Goal: Find contact information: Find contact information

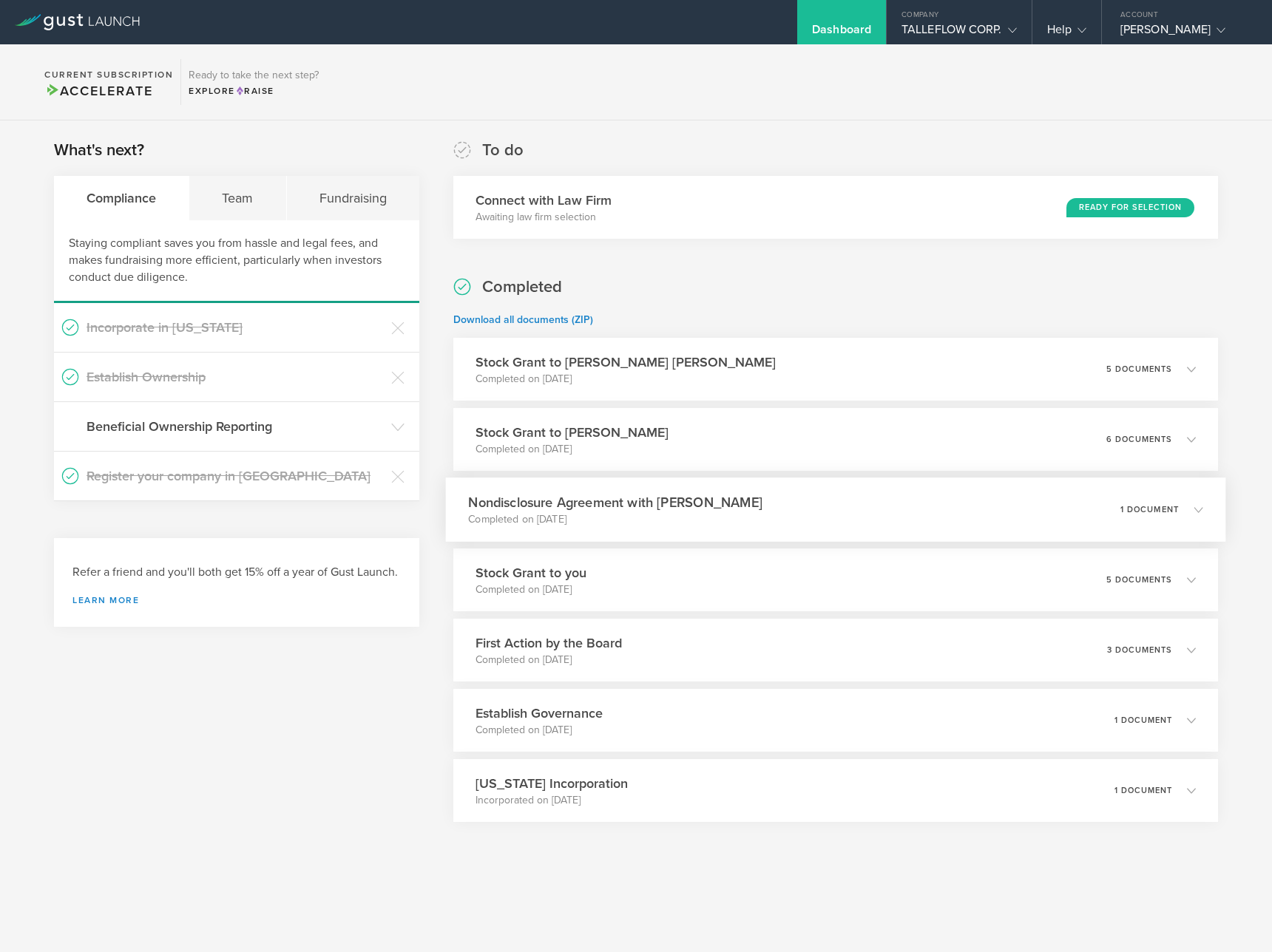
click at [667, 514] on p "Completed on [DATE]" at bounding box center [615, 519] width 294 height 15
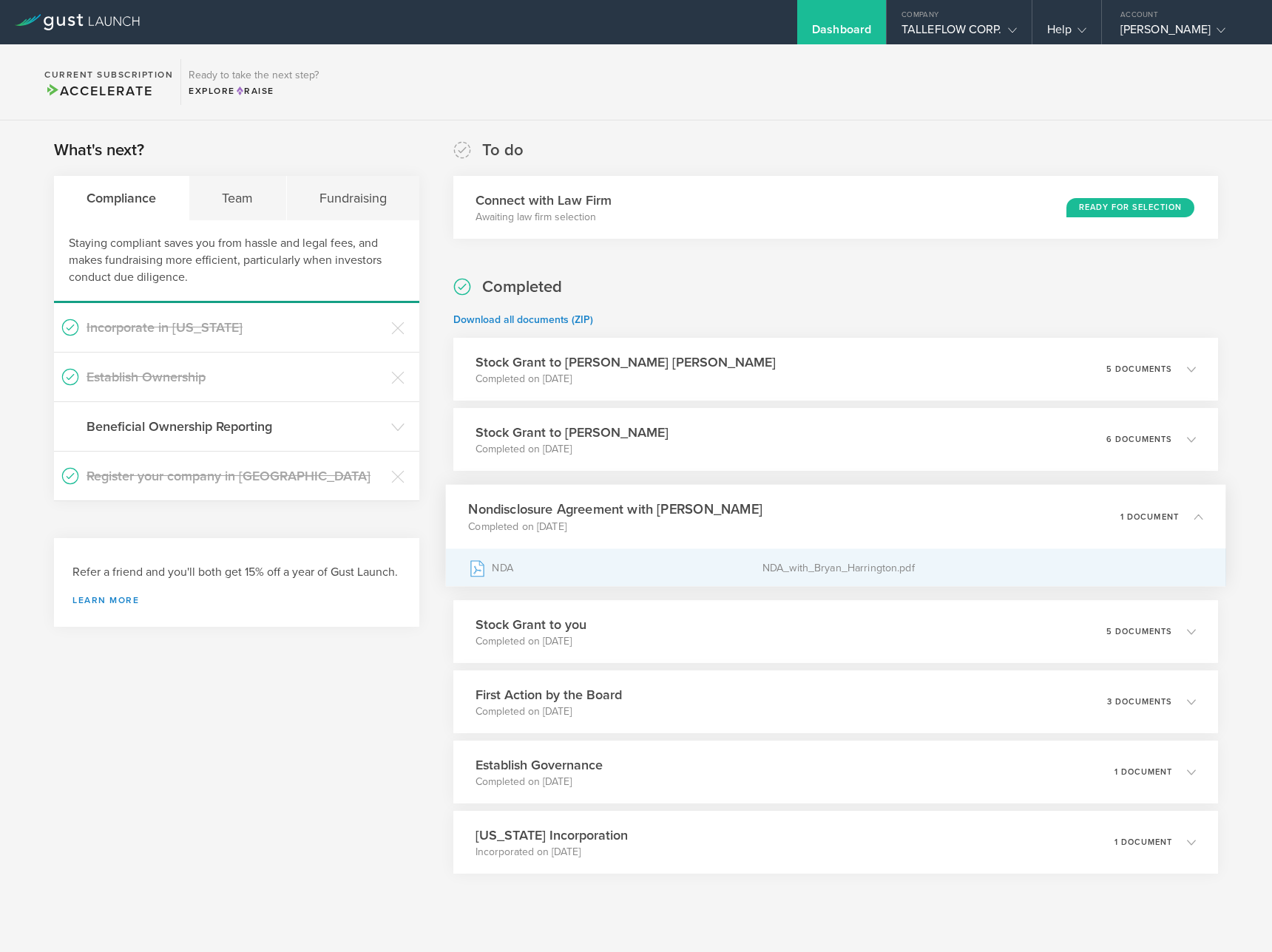
click at [532, 566] on div "NDA" at bounding box center [615, 568] width 294 height 37
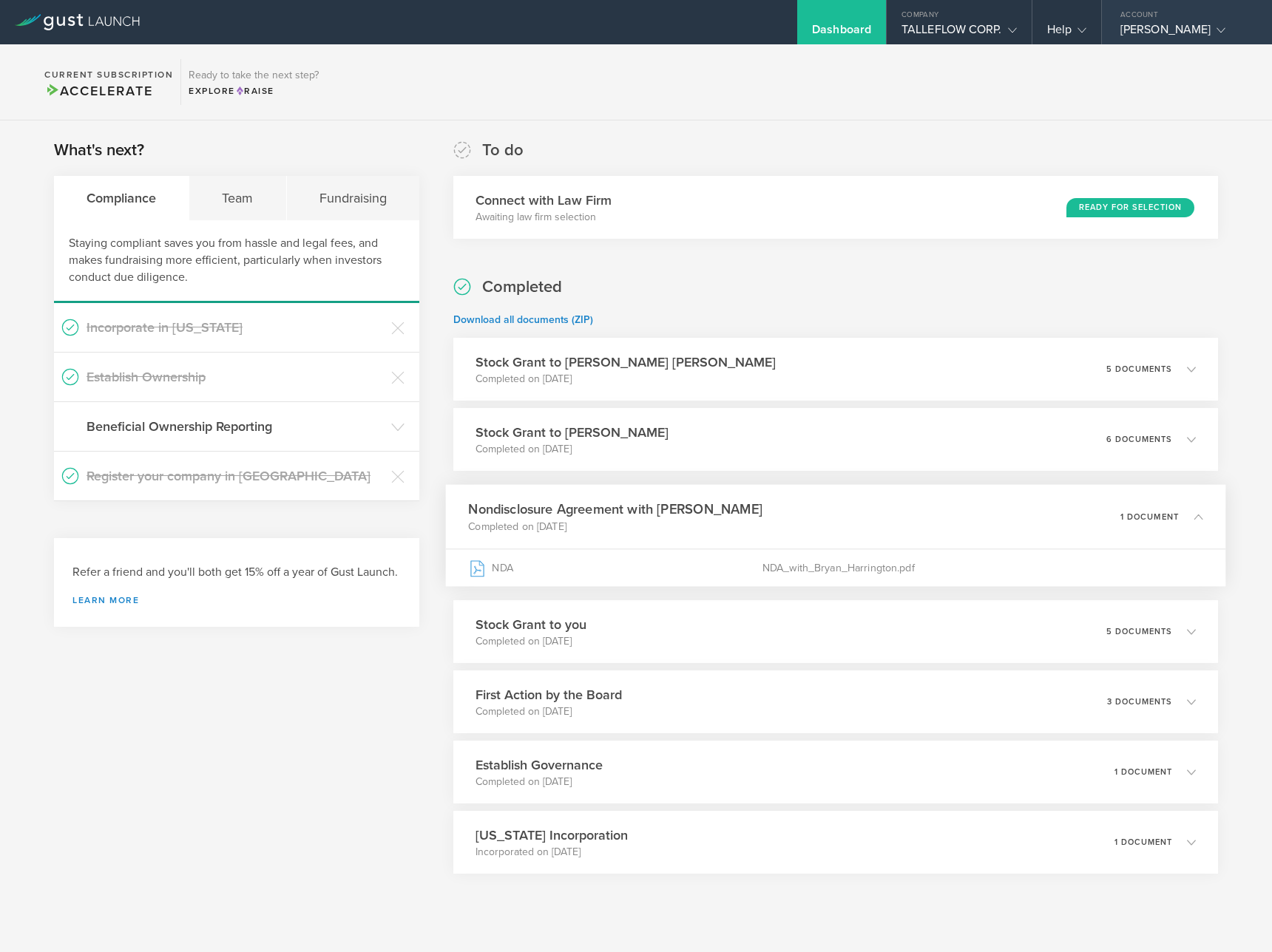
click at [1163, 31] on div "[PERSON_NAME]" at bounding box center [1183, 33] width 126 height 22
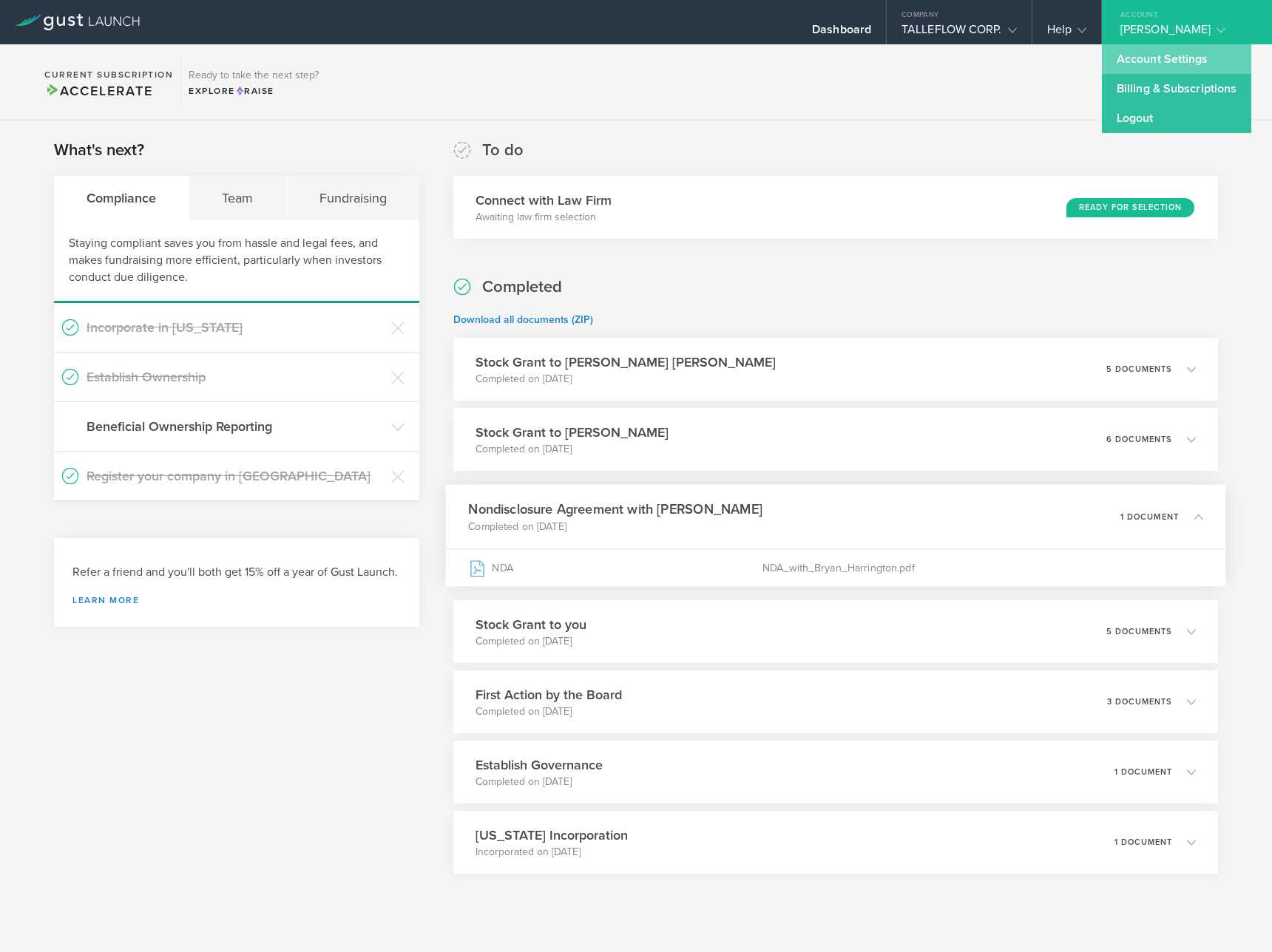
click at [1150, 61] on link "Account Settings" at bounding box center [1177, 59] width 150 height 30
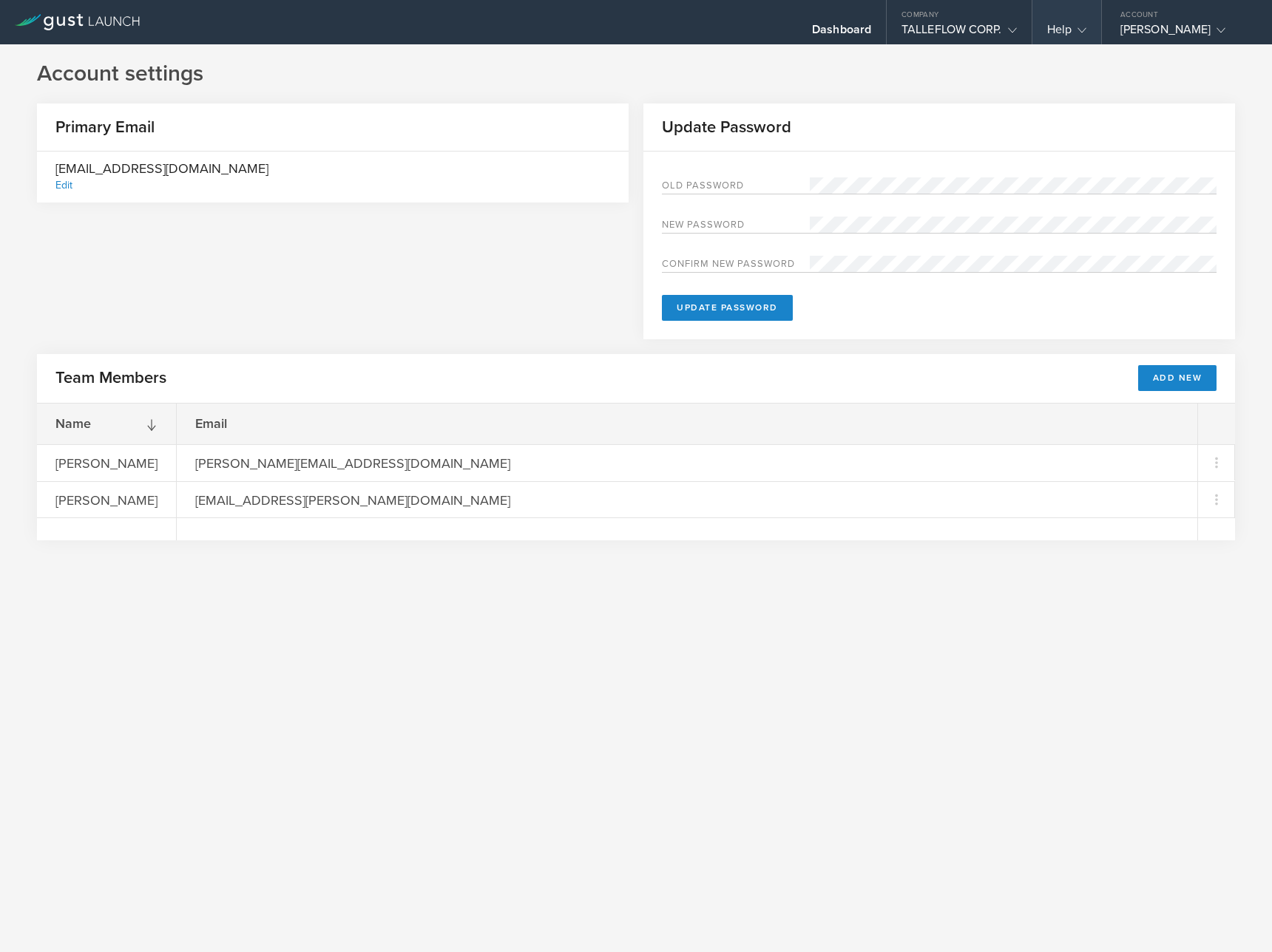
click at [1072, 32] on gust-icon at bounding box center [1079, 30] width 15 height 15
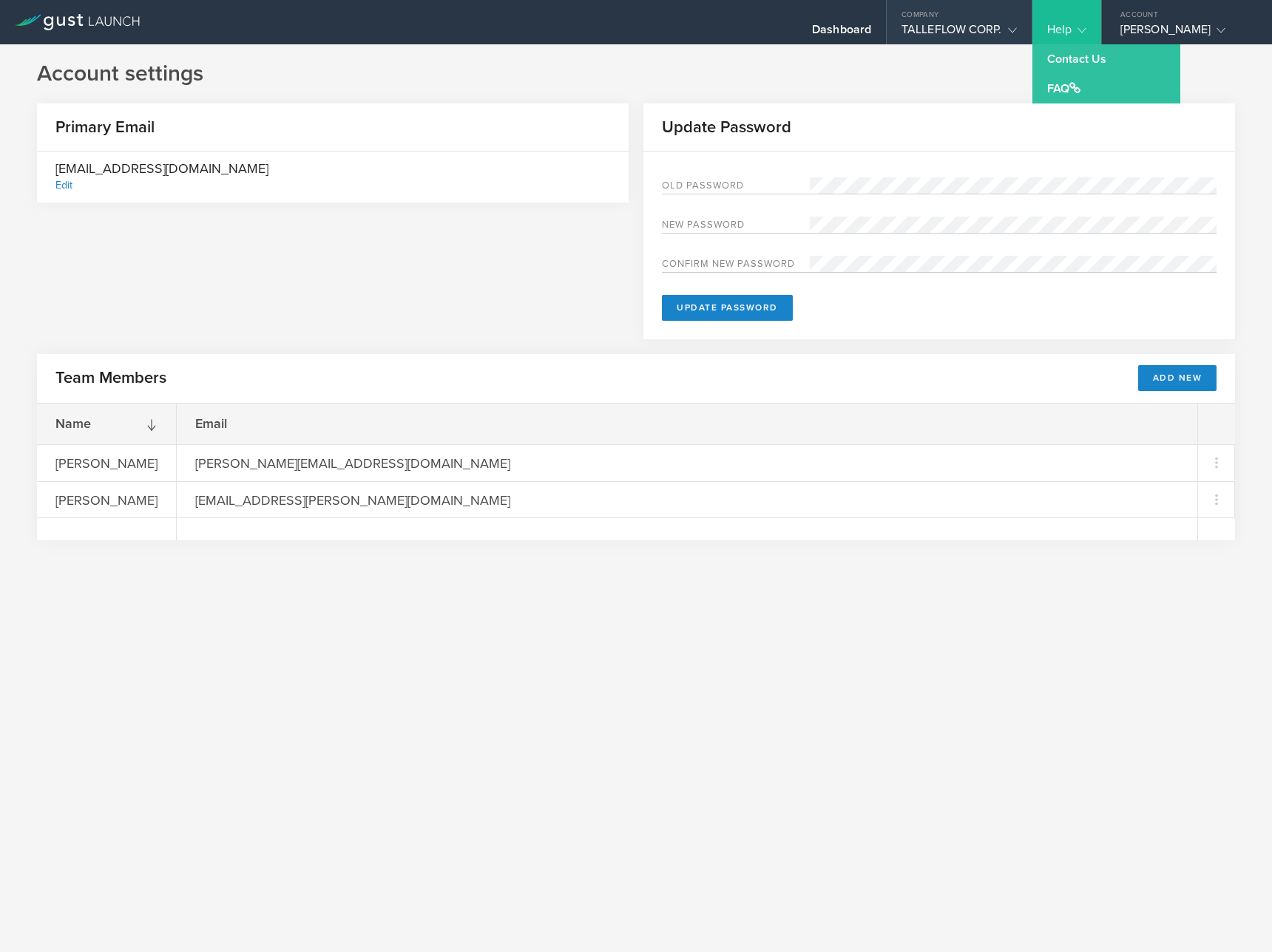
click at [1013, 31] on icon at bounding box center [1012, 31] width 9 height 9
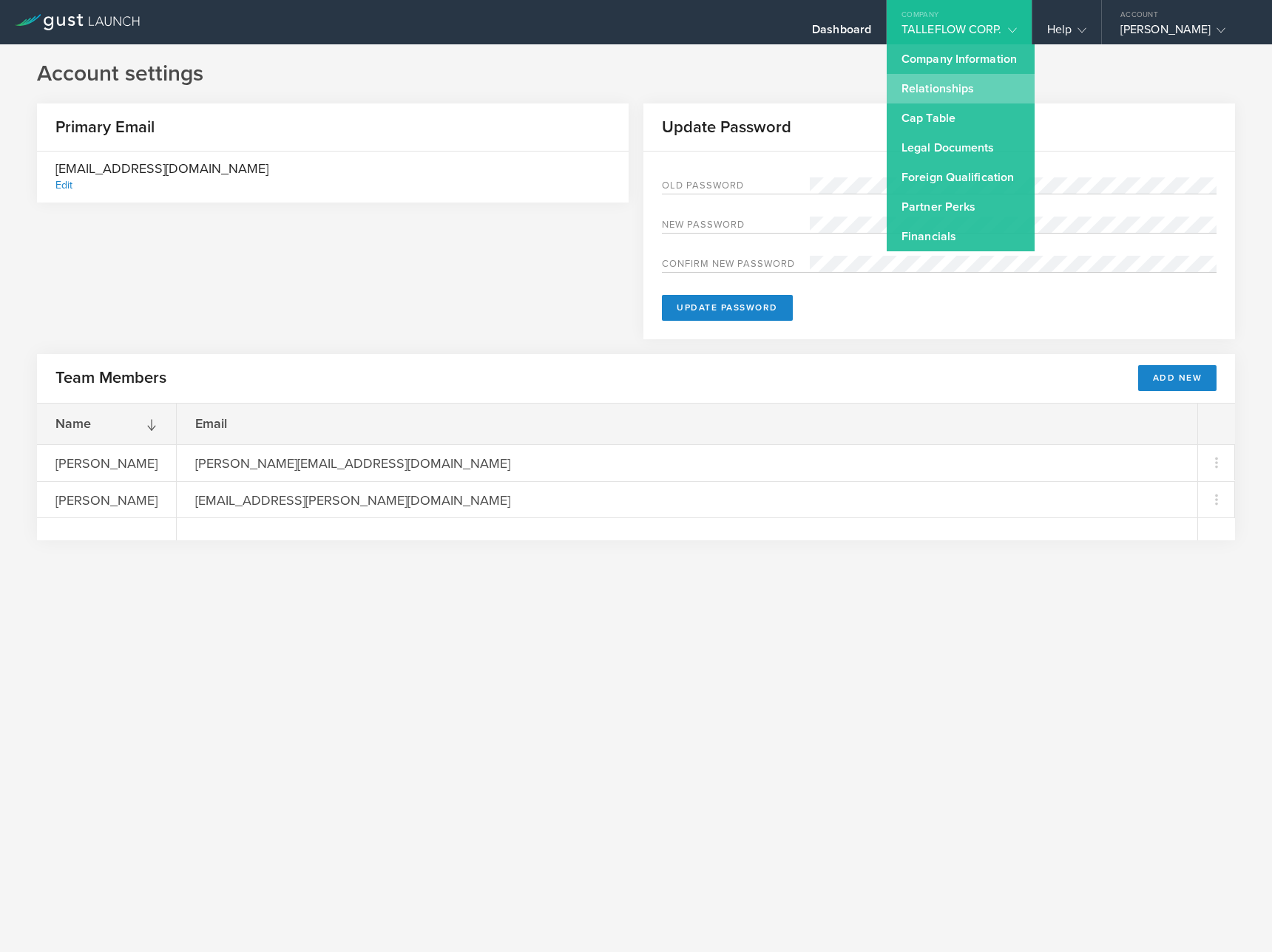
click at [1000, 83] on link "Relationships" at bounding box center [960, 89] width 148 height 30
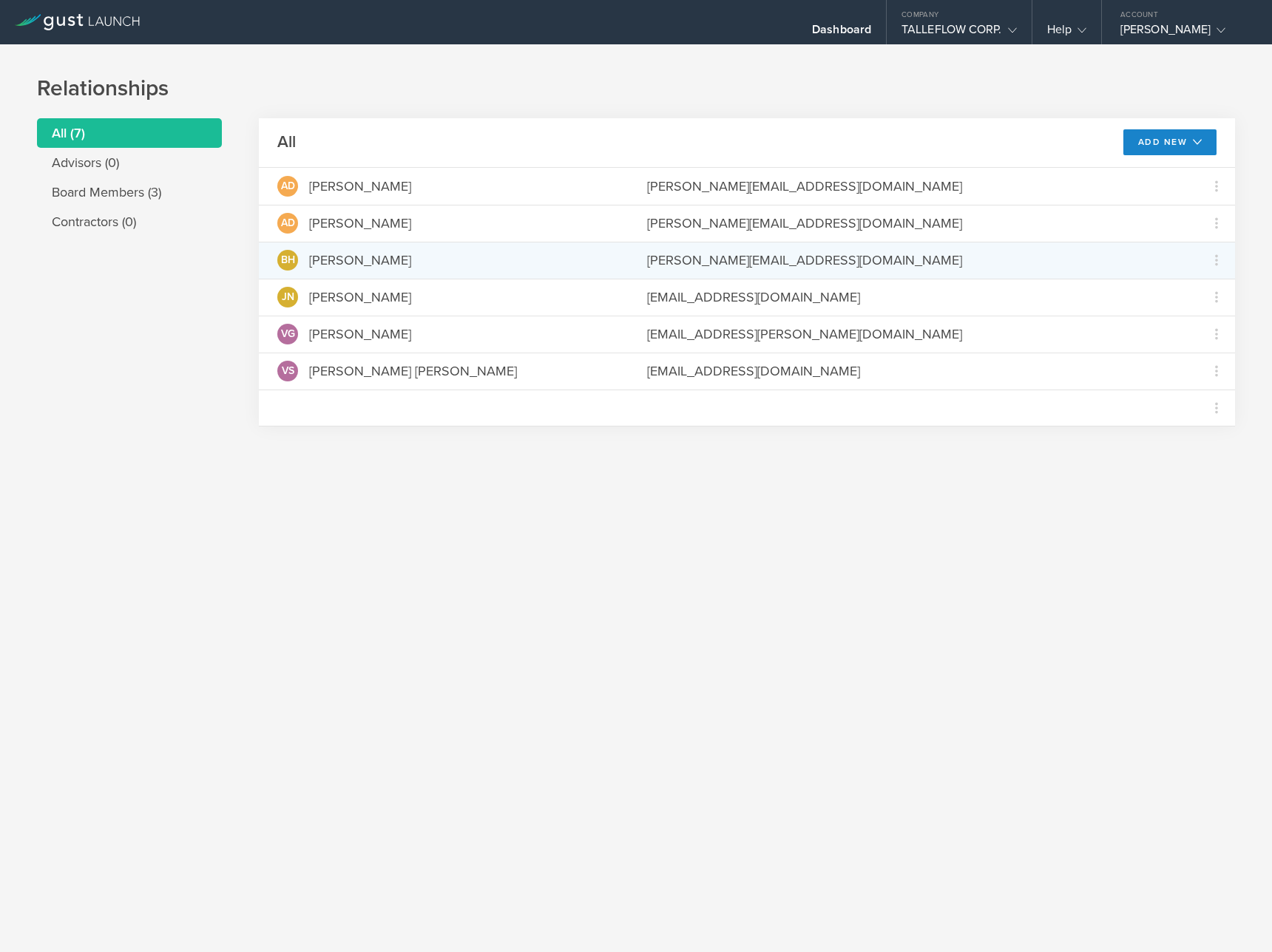
click at [727, 267] on div "[PERSON_NAME][EMAIL_ADDRESS][DOMAIN_NAME]" at bounding box center [913, 260] width 532 height 19
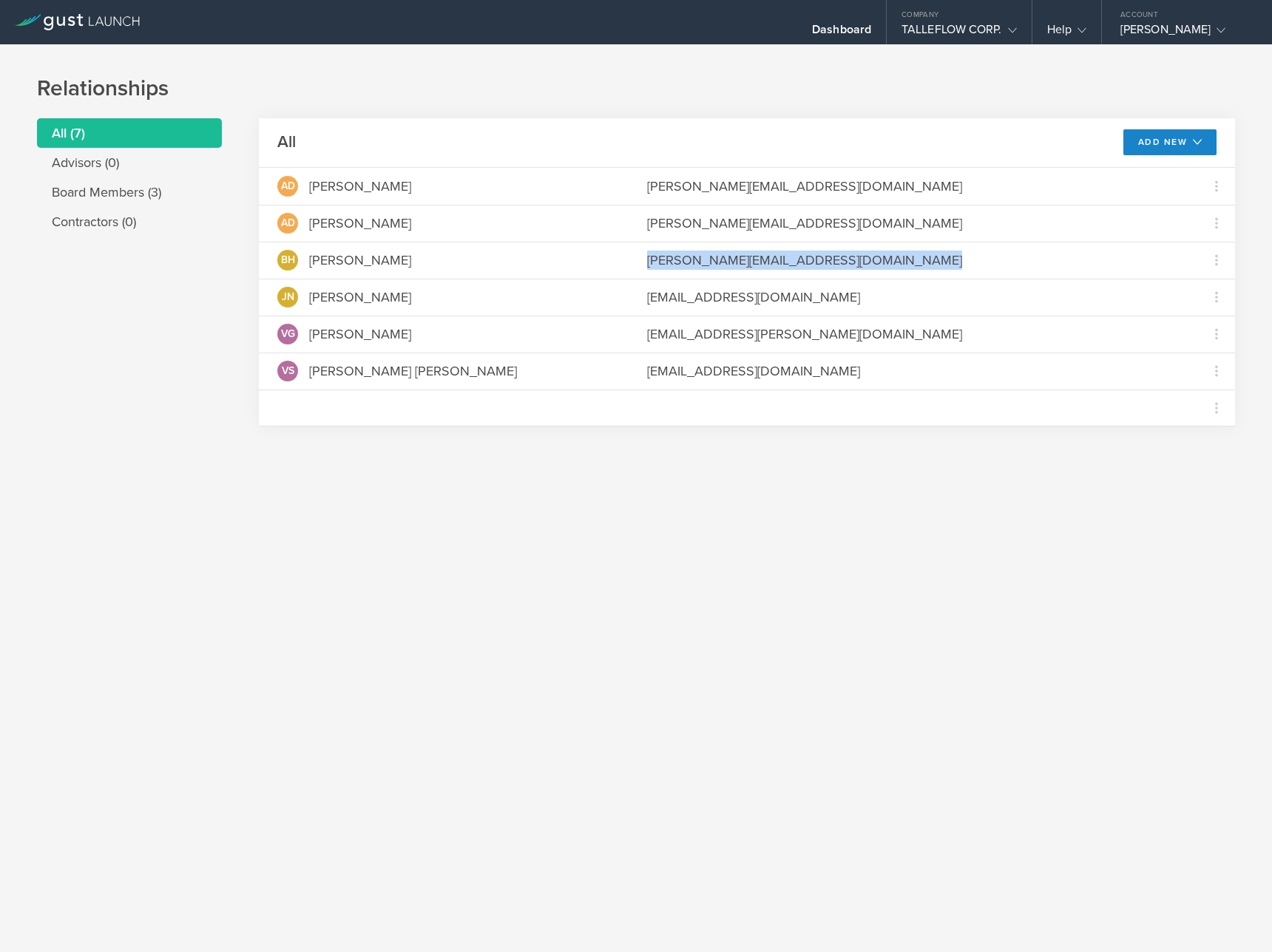
copy div "[PERSON_NAME][EMAIL_ADDRESS][DOMAIN_NAME] Grant Common Stock"
